Goal: Find contact information: Find contact information

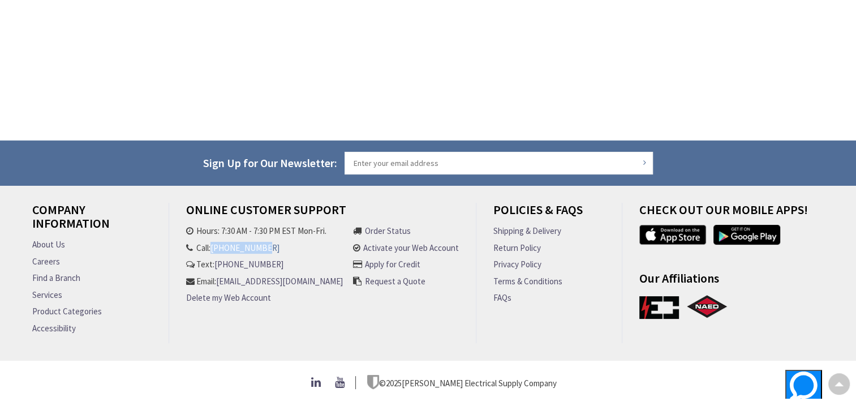
drag, startPoint x: 268, startPoint y: 242, endPoint x: 217, endPoint y: 243, distance: 50.9
click at [217, 243] on li "Call: 301-298-2606" at bounding box center [264, 248] width 157 height 12
click at [414, 342] on div "Company Information About Us Careers Find a Branch Services Product Categories …" at bounding box center [428, 279] width 809 height 152
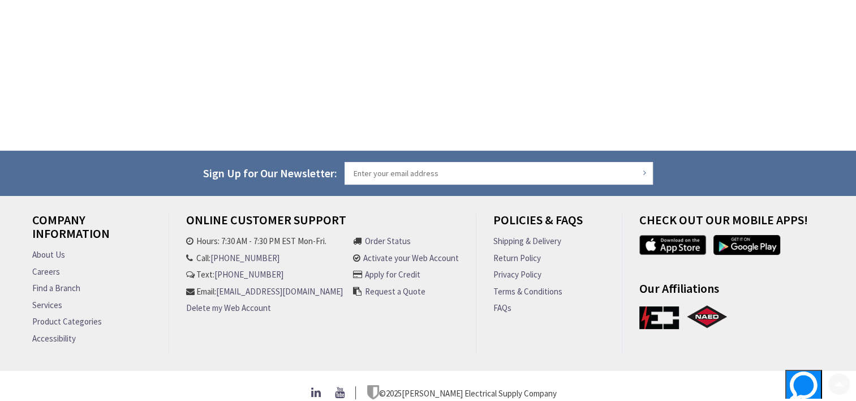
scroll to position [181, 0]
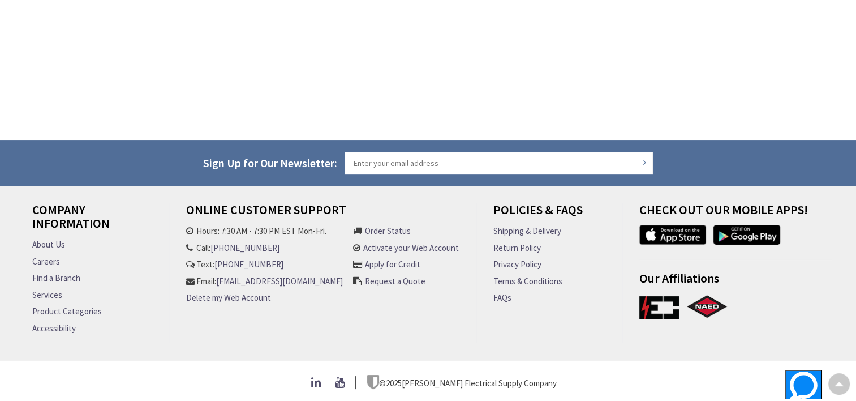
click at [55, 273] on link "Find a Branch" at bounding box center [56, 278] width 48 height 12
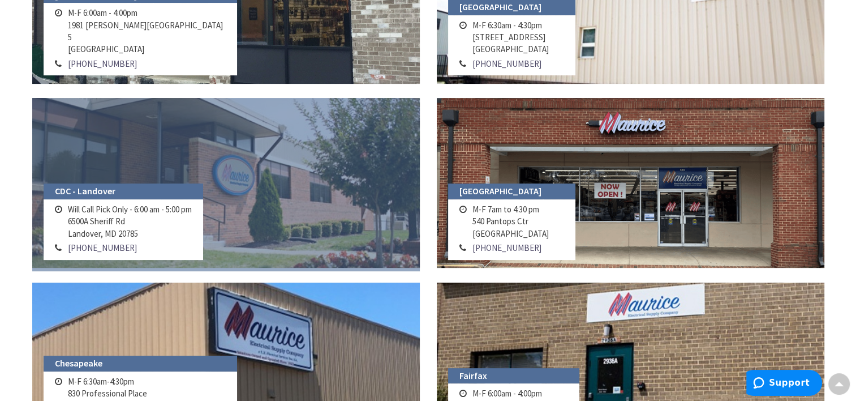
scroll to position [339, 0]
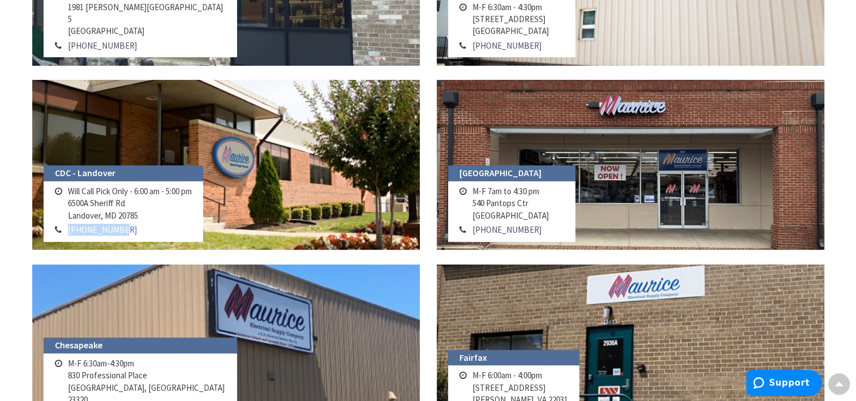
drag, startPoint x: 115, startPoint y: 230, endPoint x: 69, endPoint y: 232, distance: 46.5
click at [69, 232] on td "[PHONE_NUMBER]" at bounding box center [130, 229] width 130 height 14
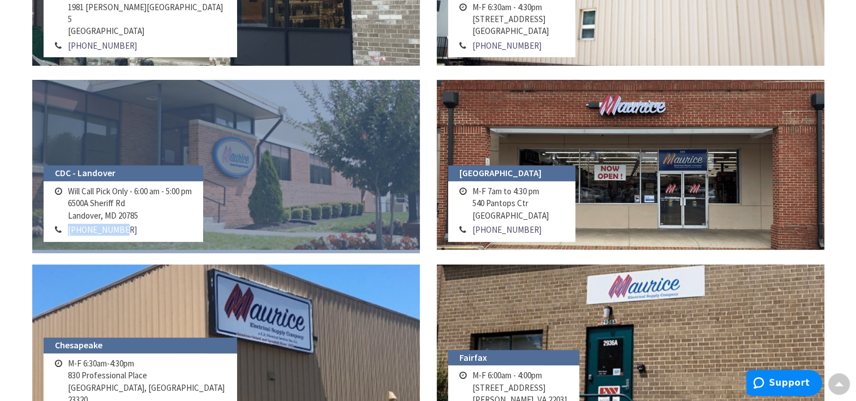
copy link "[PHONE_NUMBER]"
